Goal: Information Seeking & Learning: Learn about a topic

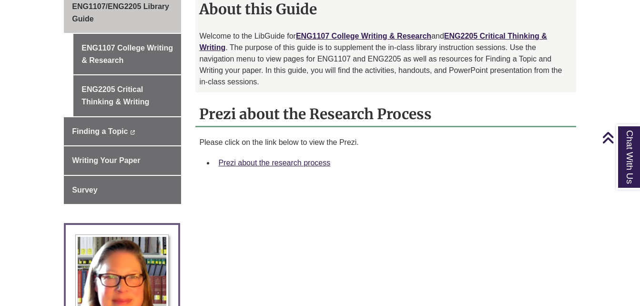
scroll to position [287, 0]
click at [253, 158] on link "Prezi about the research process" at bounding box center [274, 162] width 112 height 8
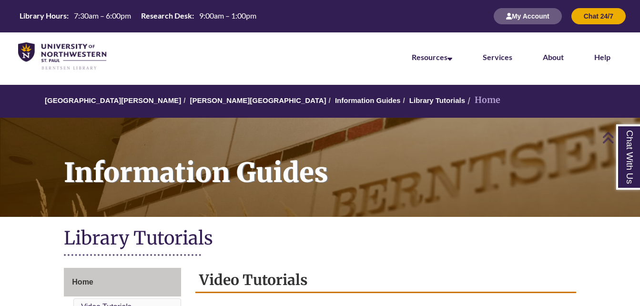
scroll to position [229, 0]
